Goal: Information Seeking & Learning: Learn about a topic

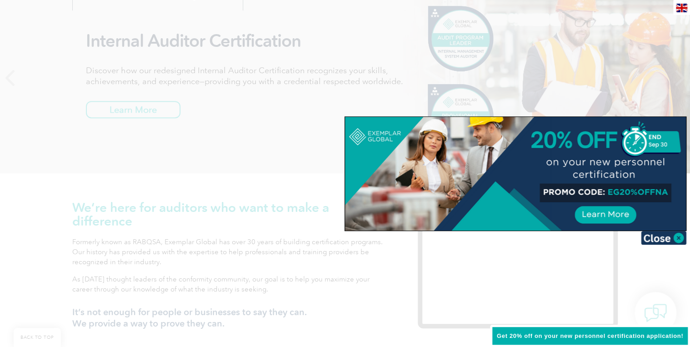
scroll to position [302, 0]
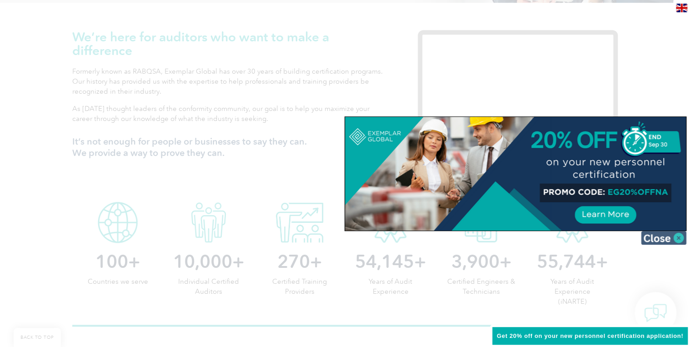
click at [669, 236] on img at bounding box center [663, 238] width 45 height 14
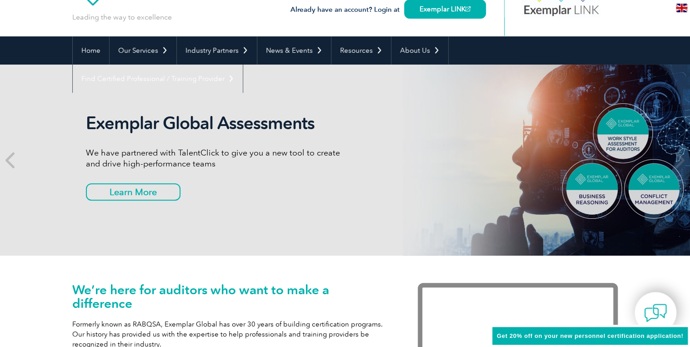
scroll to position [0, 0]
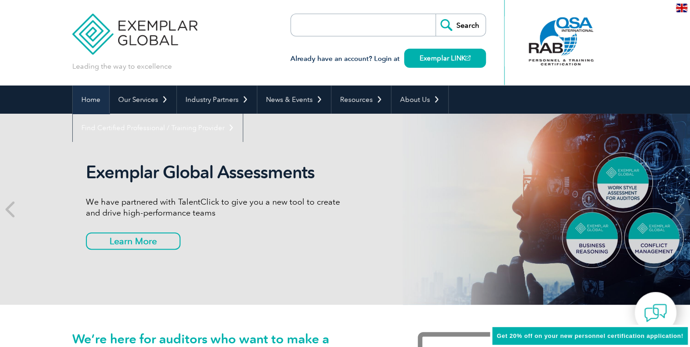
click at [94, 100] on link "Home" at bounding box center [91, 99] width 36 height 28
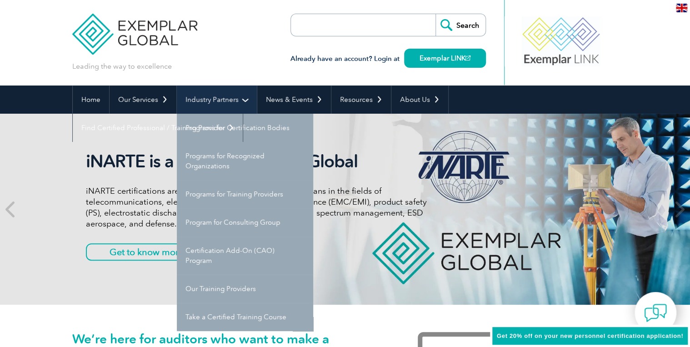
click at [204, 98] on link "Industry Partners" at bounding box center [217, 99] width 80 height 28
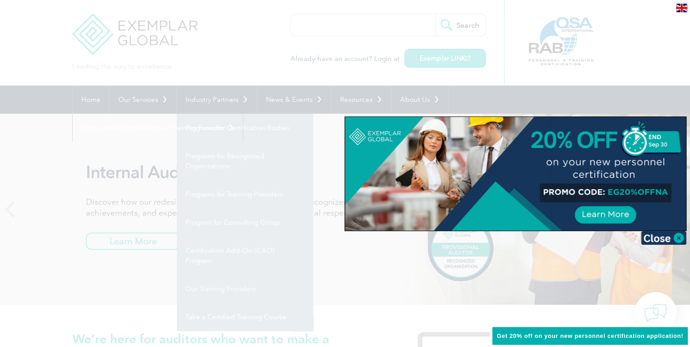
click at [287, 103] on div at bounding box center [345, 173] width 690 height 347
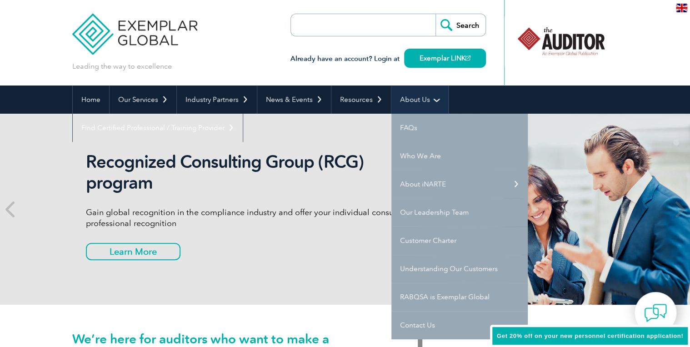
click at [415, 98] on link "About Us" at bounding box center [419, 99] width 57 height 28
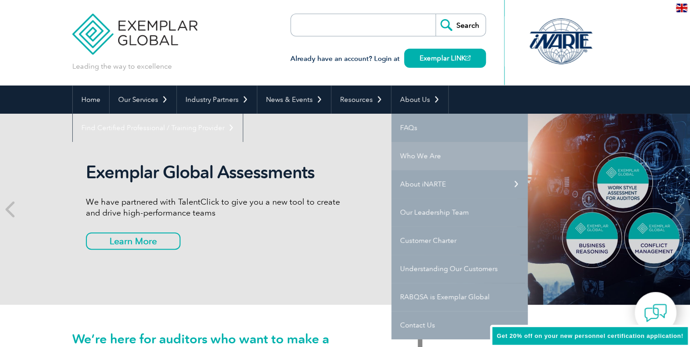
click at [430, 159] on link "Who We Are" at bounding box center [459, 156] width 136 height 28
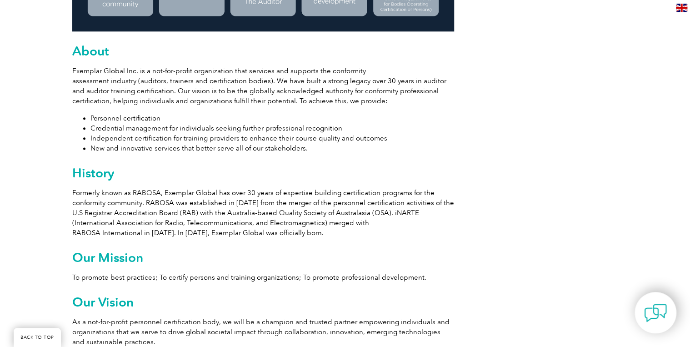
scroll to position [505, 0]
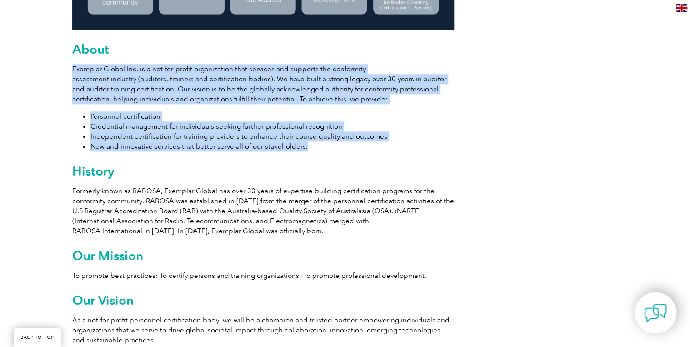
drag, startPoint x: 73, startPoint y: 66, endPoint x: 371, endPoint y: 151, distance: 309.5
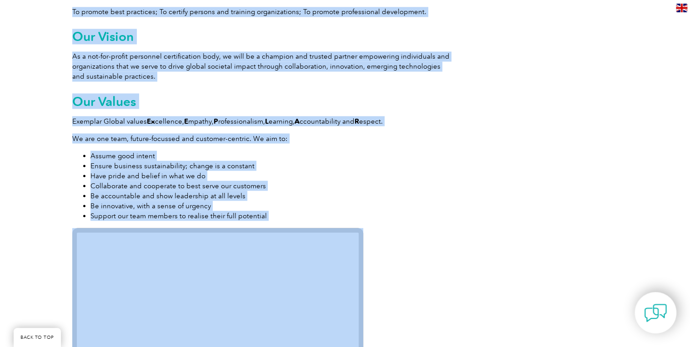
scroll to position [807, 0]
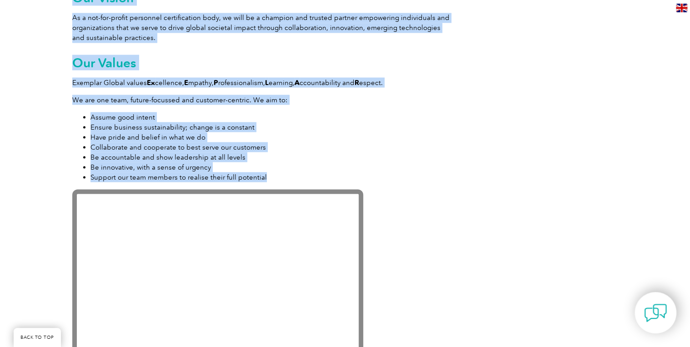
drag, startPoint x: 74, startPoint y: 49, endPoint x: 425, endPoint y: 180, distance: 375.4
click at [425, 180] on div "Exemplar Global is proudly part of the ASQ family. Leading the way to excellenc…" at bounding box center [263, 124] width 382 height 1407
copy div "About Exemplar Global Inc. is a not-for-profit organization that services and s…"
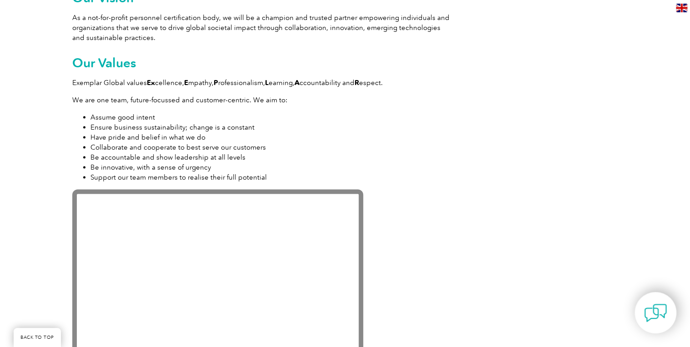
click at [429, 211] on p at bounding box center [263, 272] width 382 height 166
